Goal: Check status

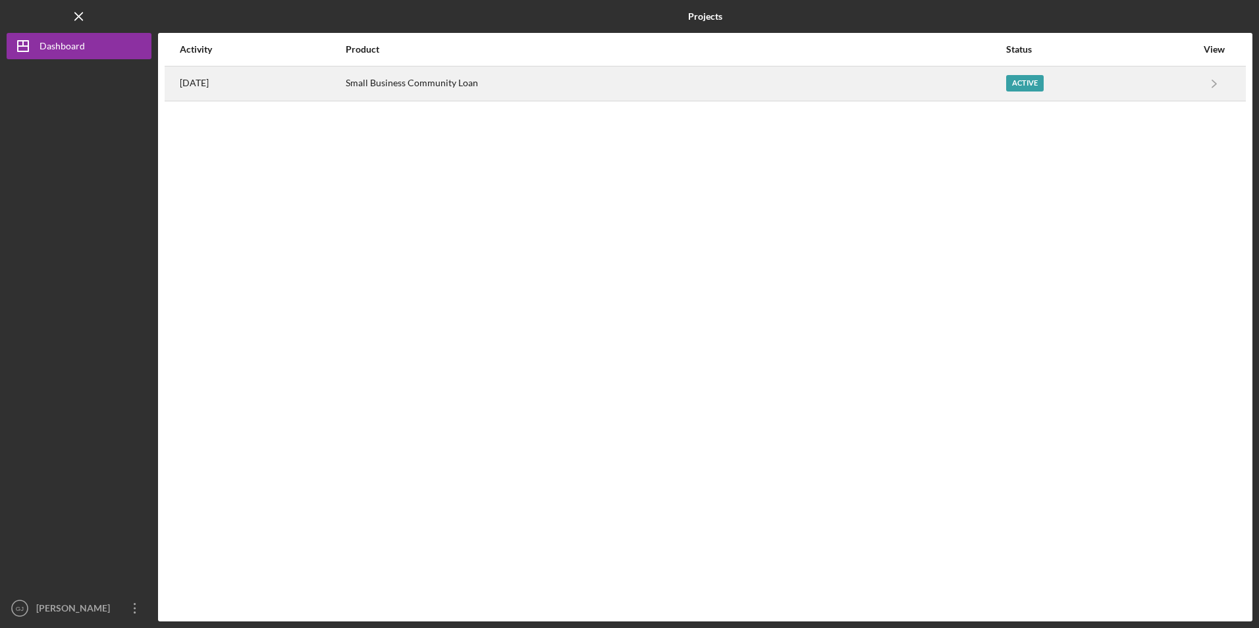
click at [475, 89] on div "Small Business Community Loan" at bounding box center [675, 83] width 659 height 33
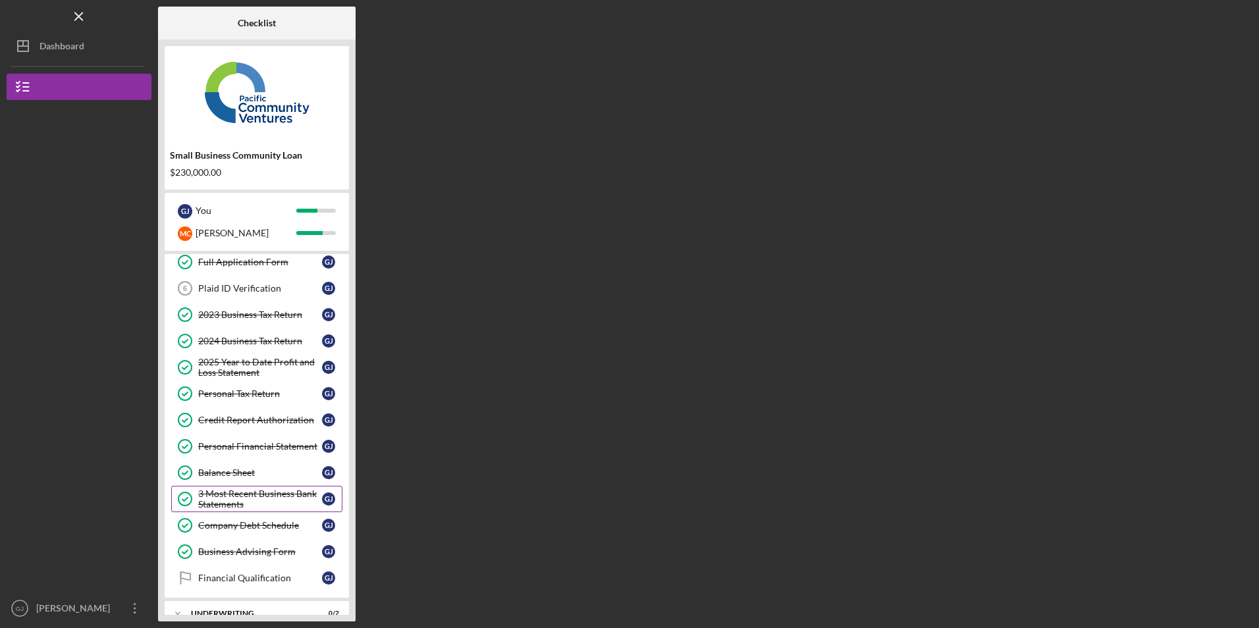
scroll to position [111, 0]
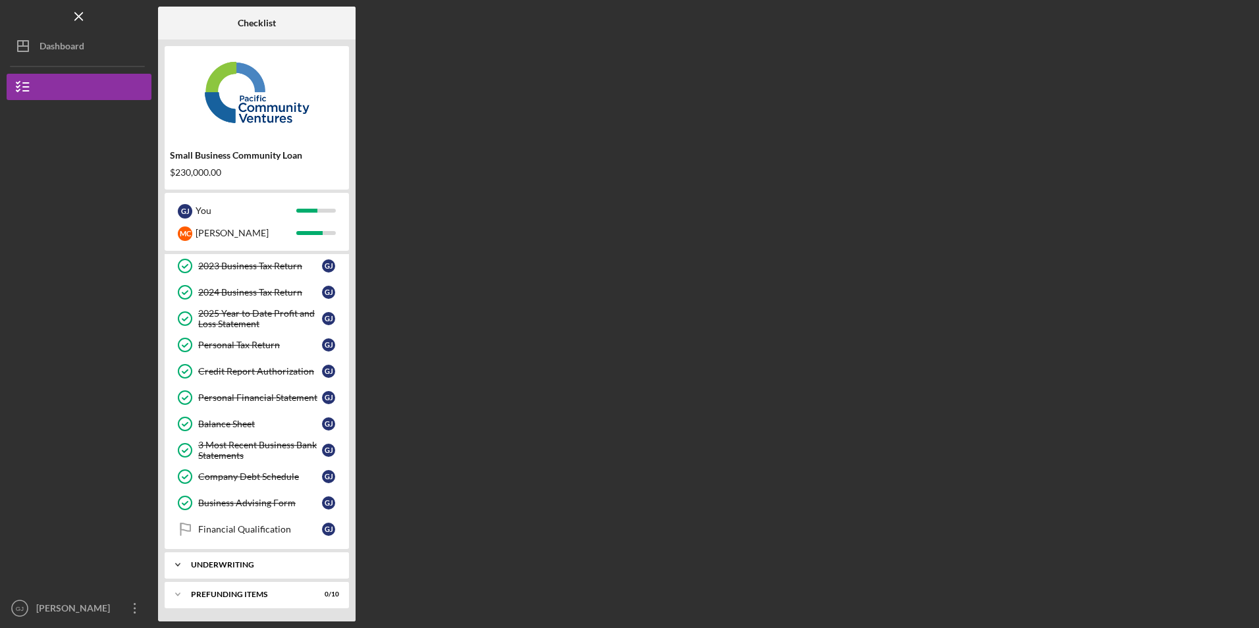
click at [269, 555] on div "Icon/Expander Underwriting 0 / 2" at bounding box center [257, 565] width 184 height 26
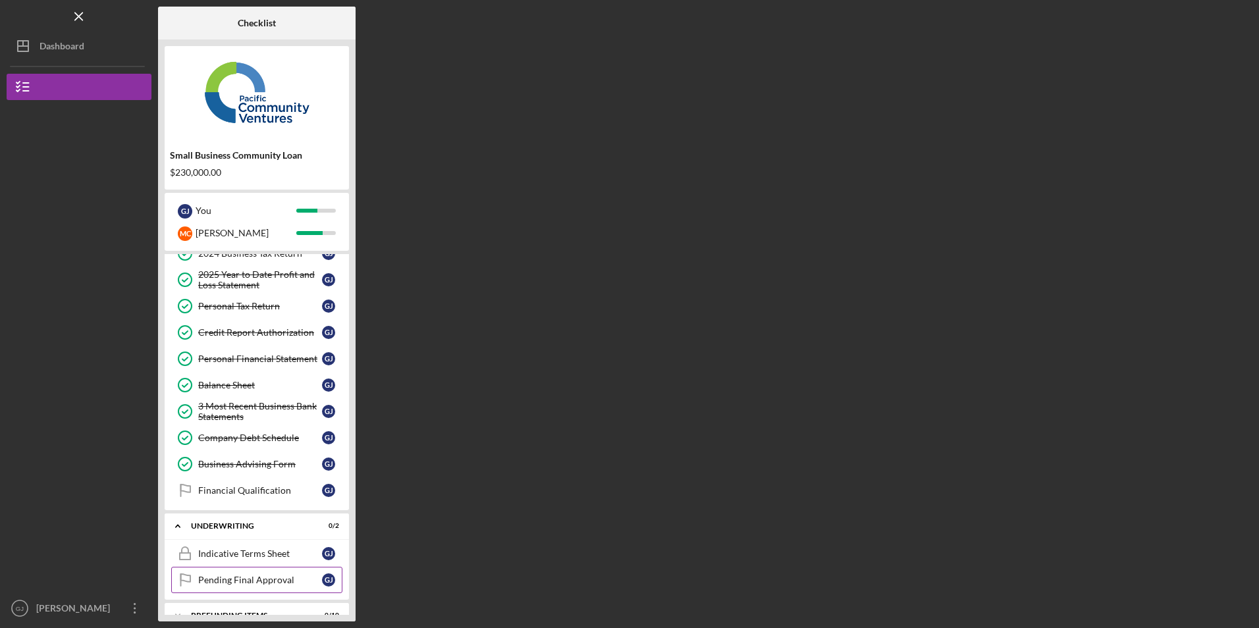
scroll to position [170, 0]
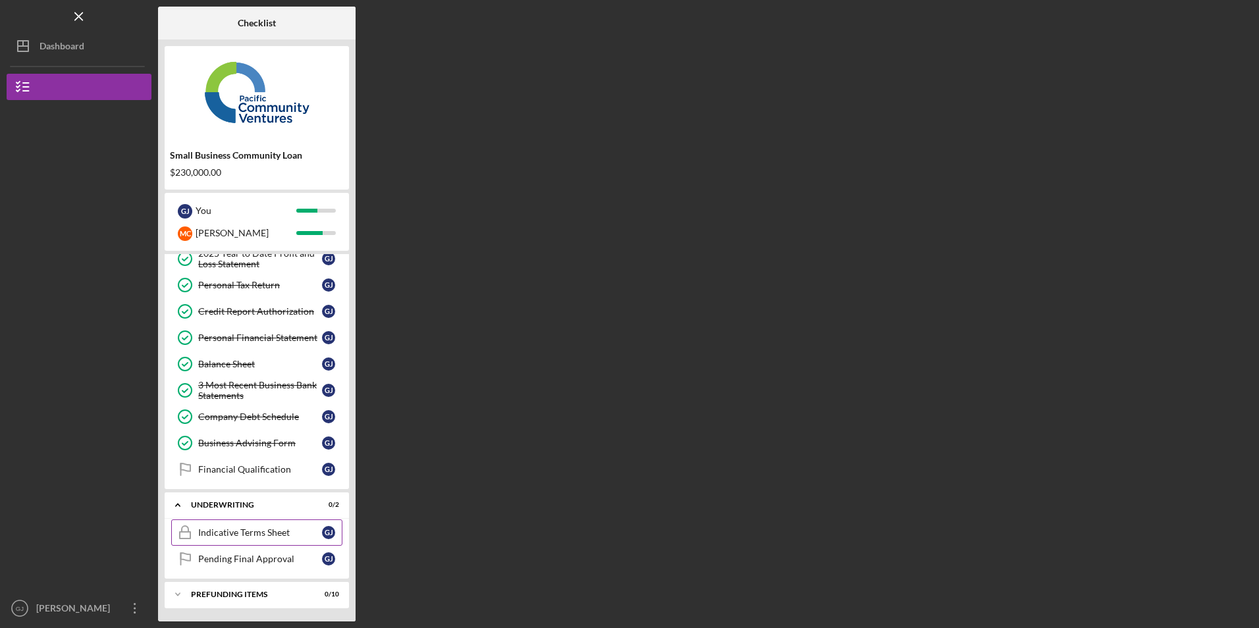
click at [242, 530] on div "Indicative Terms Sheet" at bounding box center [260, 532] width 124 height 11
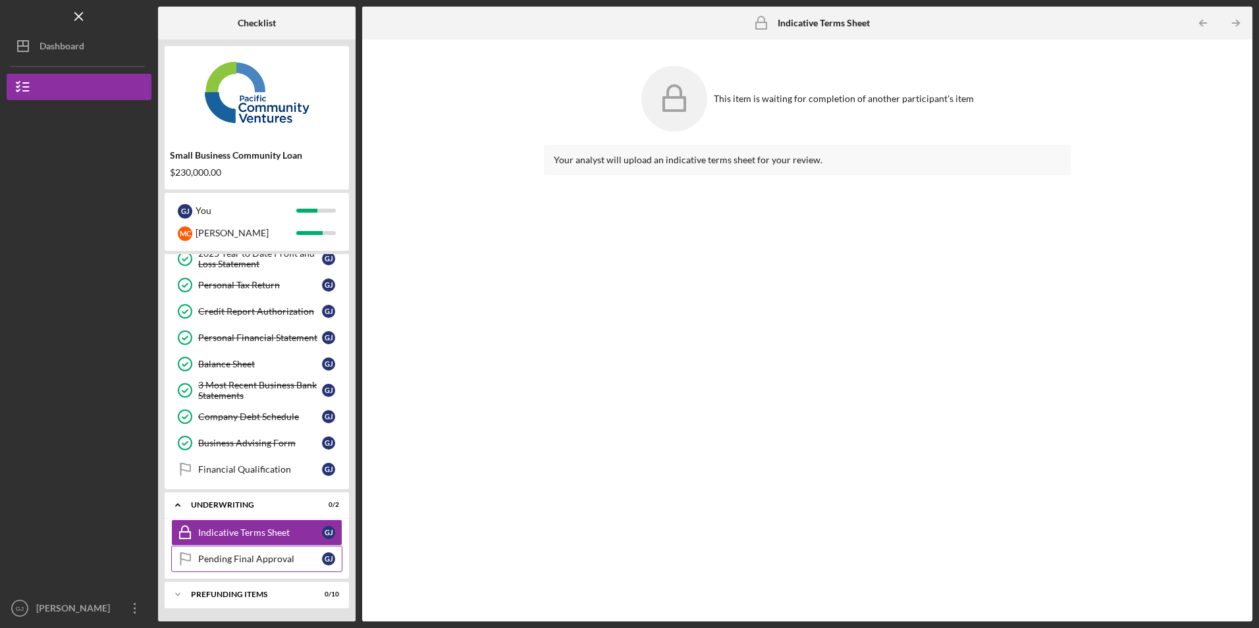
click at [256, 560] on div "Pending Final Approval" at bounding box center [260, 559] width 124 height 11
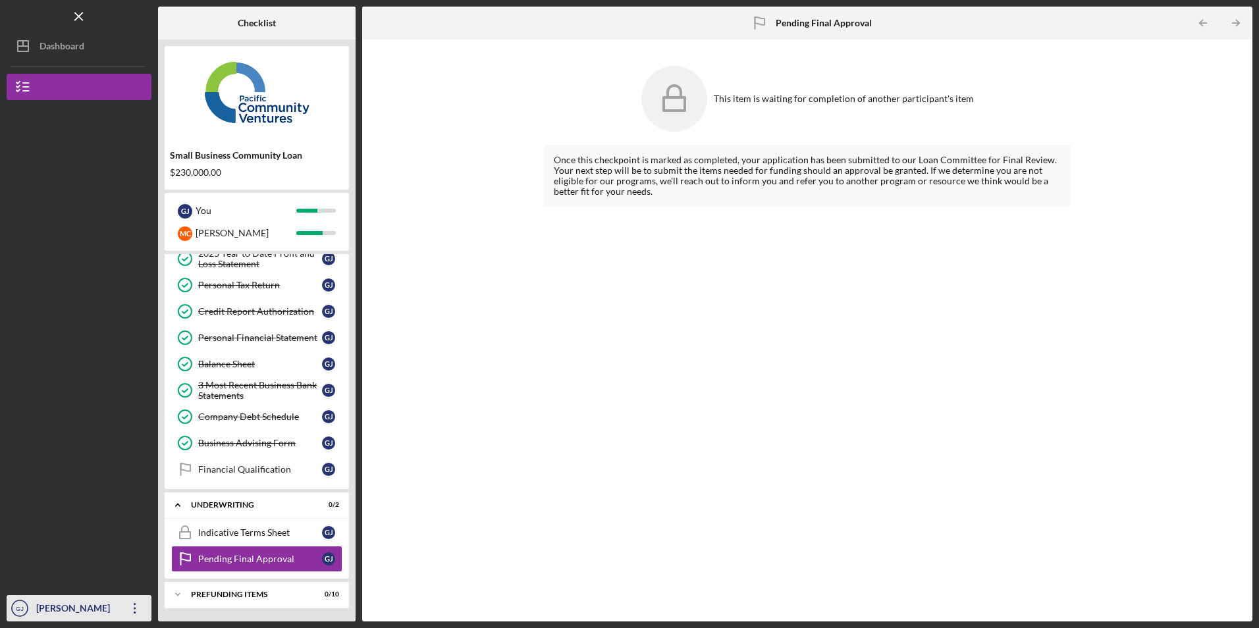
click at [136, 604] on icon "Icon/Overflow" at bounding box center [134, 608] width 33 height 33
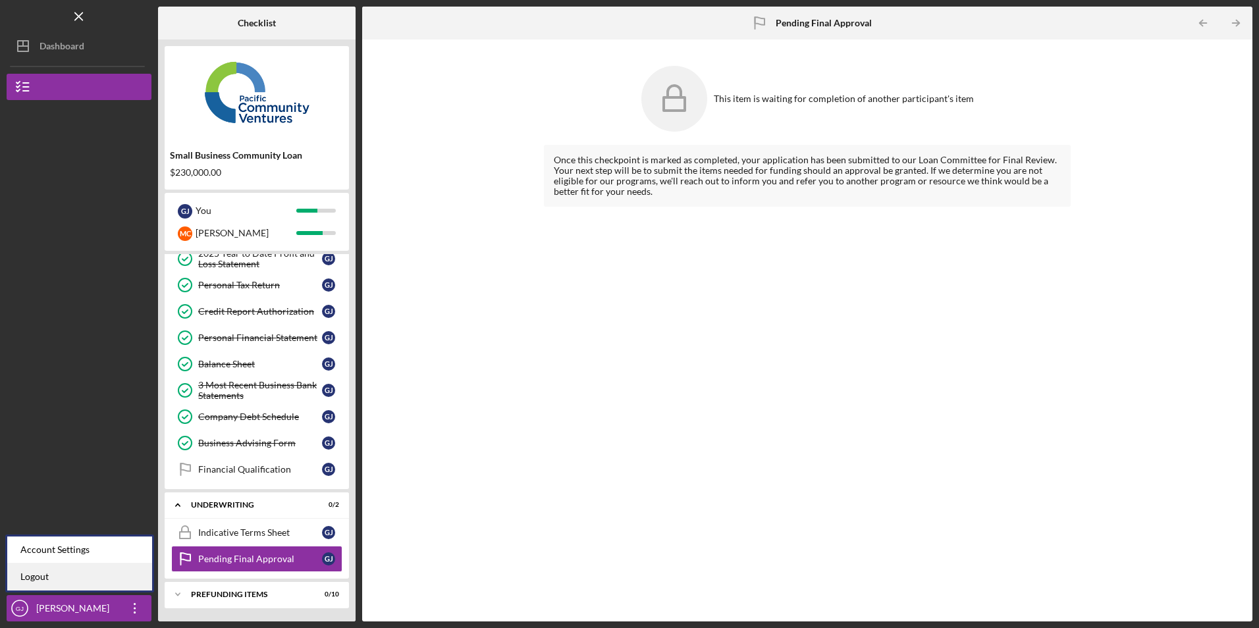
click at [106, 579] on link "Logout" at bounding box center [79, 576] width 145 height 27
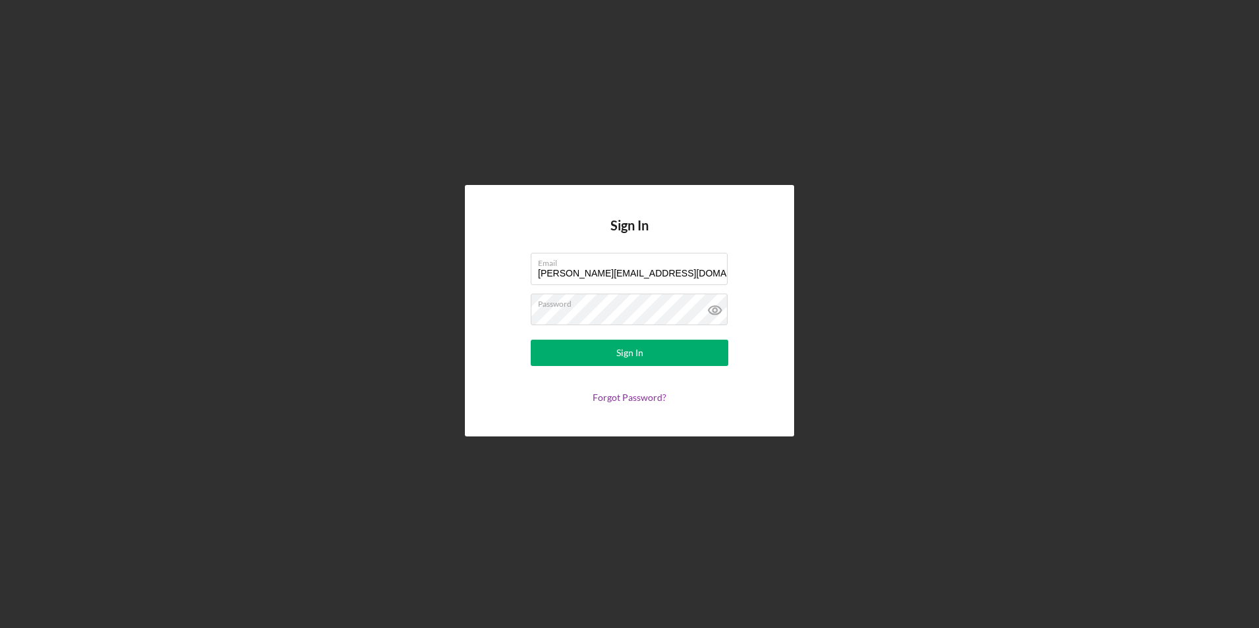
drag, startPoint x: 689, startPoint y: 278, endPoint x: 378, endPoint y: 236, distance: 313.5
click at [378, 236] on div "Sign In Email [PERSON_NAME][EMAIL_ADDRESS][DOMAIN_NAME] Password Sign In Forgot…" at bounding box center [629, 310] width 1245 height 621
type input "[EMAIL_ADDRESS][DOMAIN_NAME]"
click at [558, 346] on button "Sign In" at bounding box center [629, 353] width 197 height 26
